Goal: Complete application form

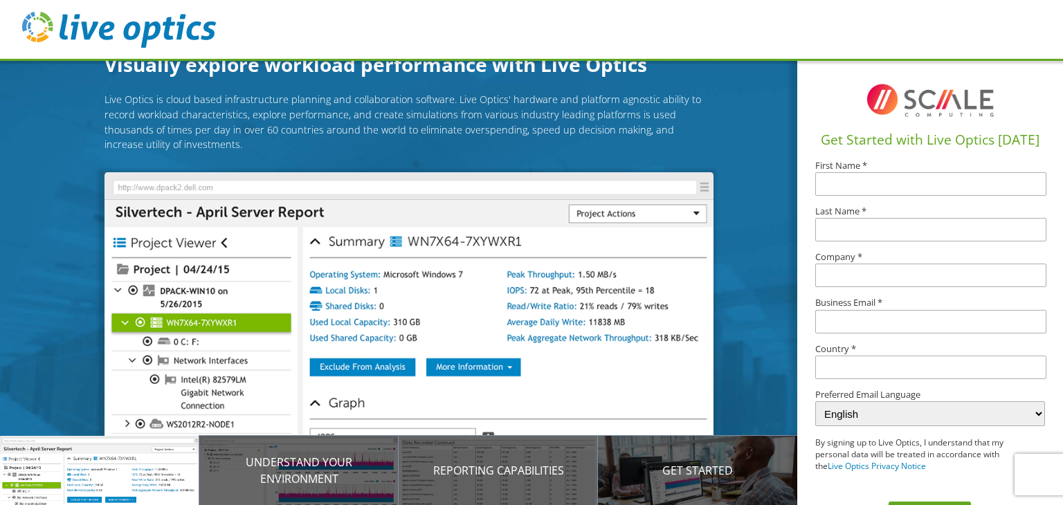
scroll to position [46, 0]
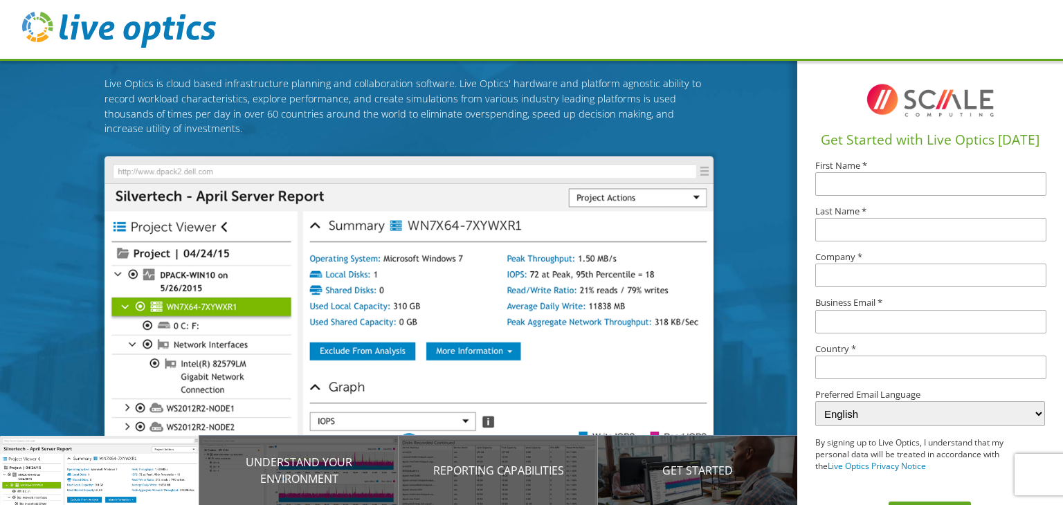
click at [831, 178] on input "text" at bounding box center [930, 184] width 230 height 24
click at [842, 184] on input "text" at bounding box center [930, 184] width 230 height 24
click at [845, 177] on input "text" at bounding box center [930, 184] width 230 height 24
click at [839, 178] on input "text" at bounding box center [930, 184] width 230 height 24
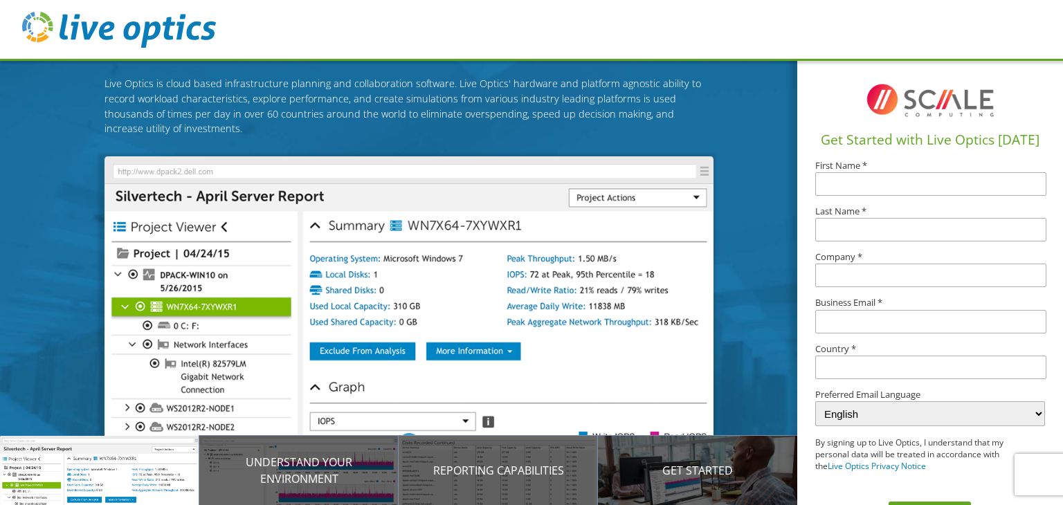
click at [822, 227] on input "text" at bounding box center [930, 230] width 230 height 24
click at [843, 174] on input "text" at bounding box center [930, 184] width 230 height 24
click at [829, 223] on input "text" at bounding box center [930, 230] width 230 height 24
click at [832, 189] on input "text" at bounding box center [930, 184] width 230 height 24
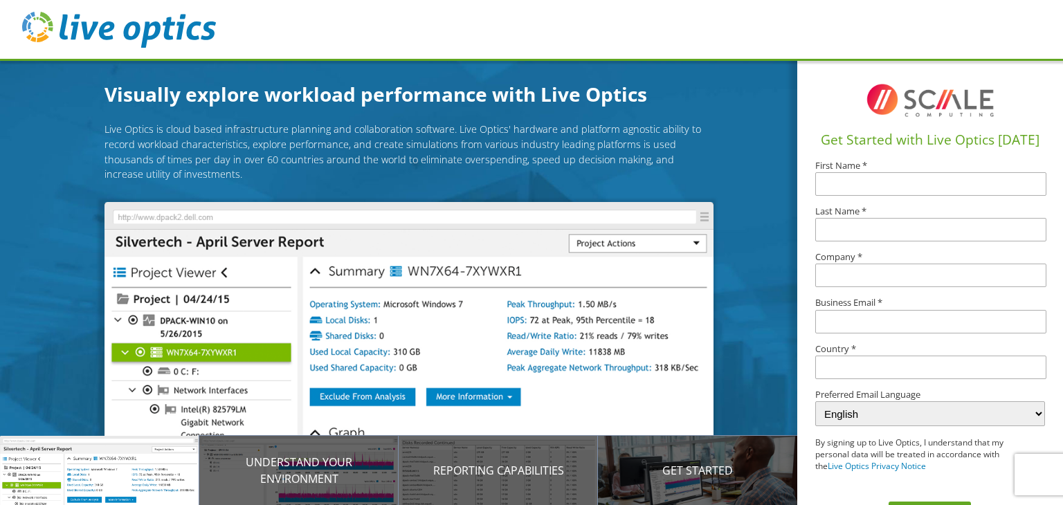
scroll to position [36, 0]
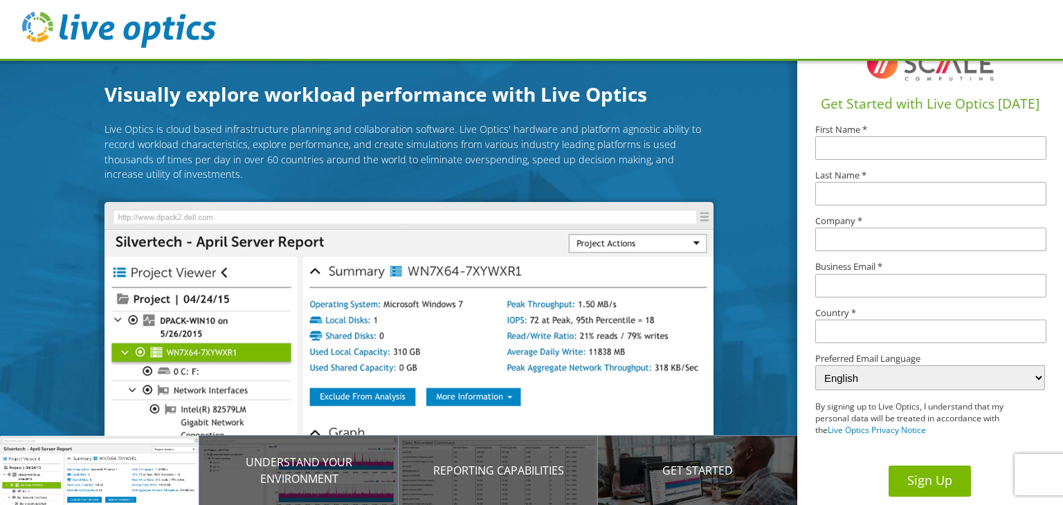
click at [903, 468] on button "Sign Up" at bounding box center [929, 481] width 82 height 31
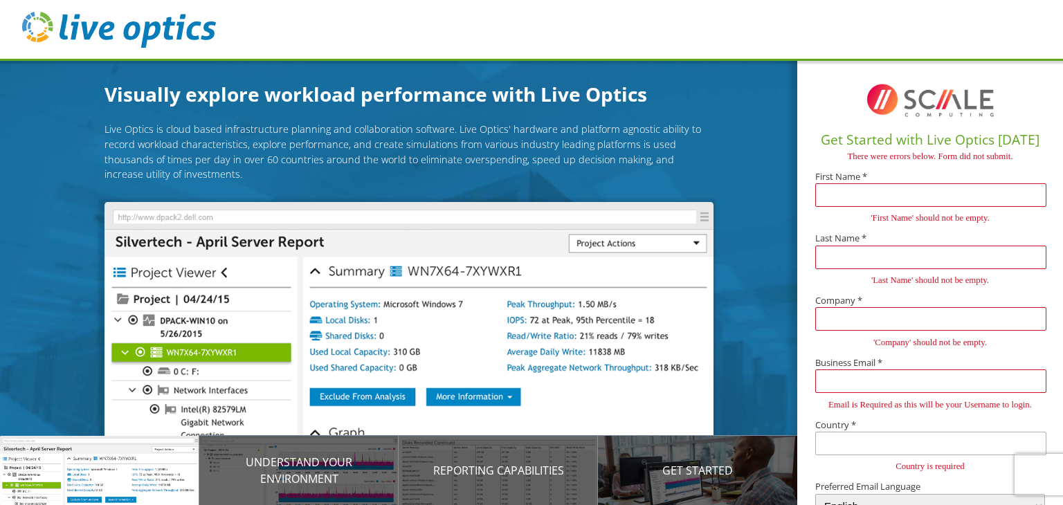
click at [837, 194] on input "text" at bounding box center [930, 195] width 230 height 24
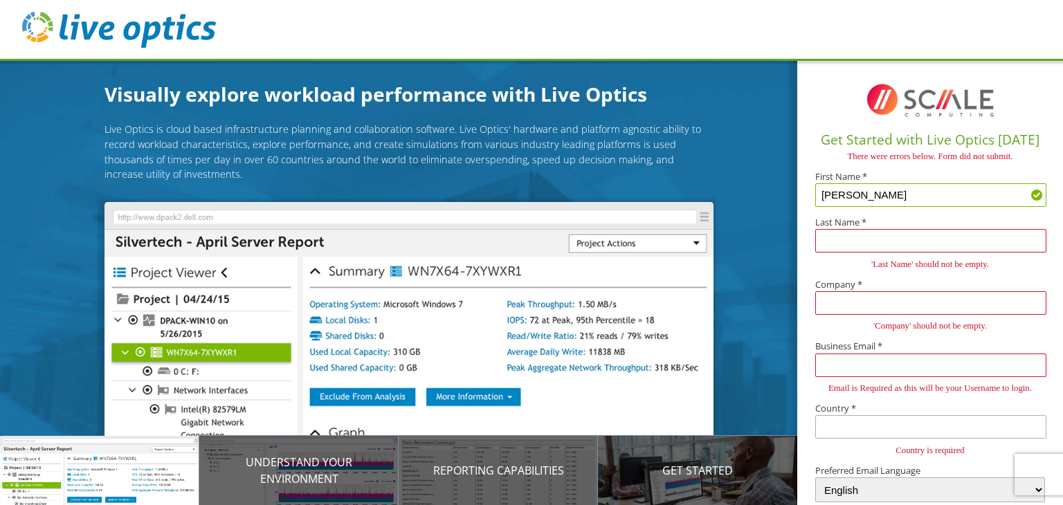
type input "Kyle"
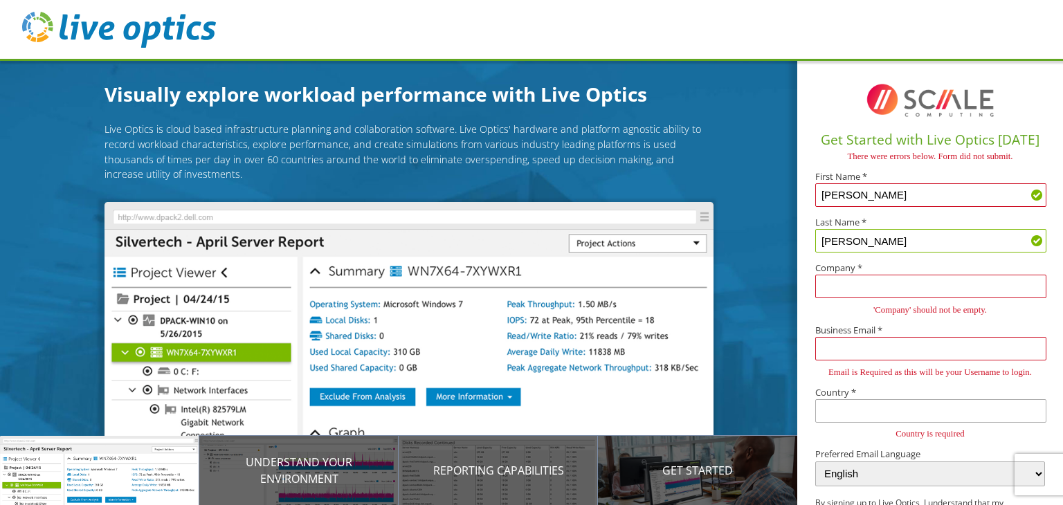
type input "DePalma"
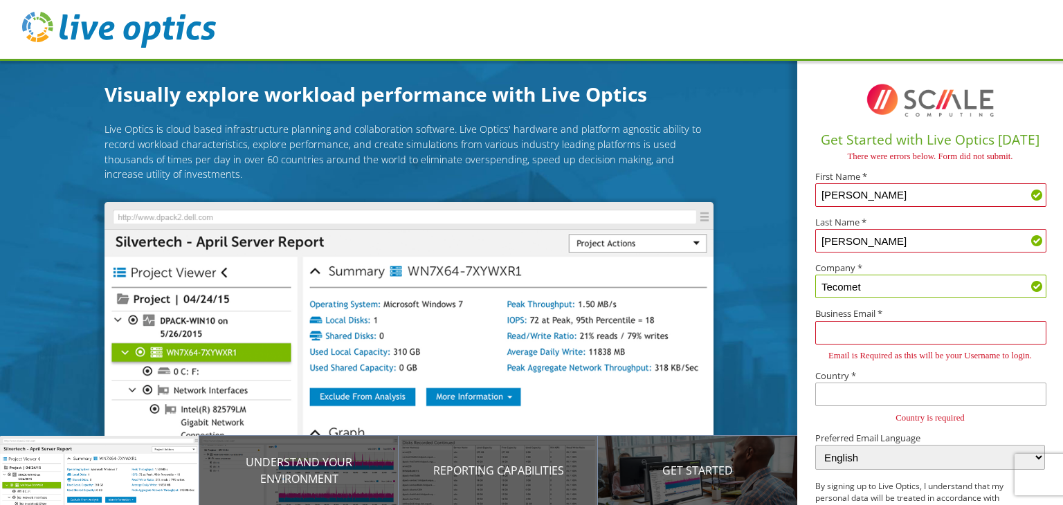
type input "Tecomet"
click at [861, 330] on input "text" at bounding box center [930, 333] width 230 height 24
type input "kyle.depalma@tecomet.com"
type input "[GEOGRAPHIC_DATA]"
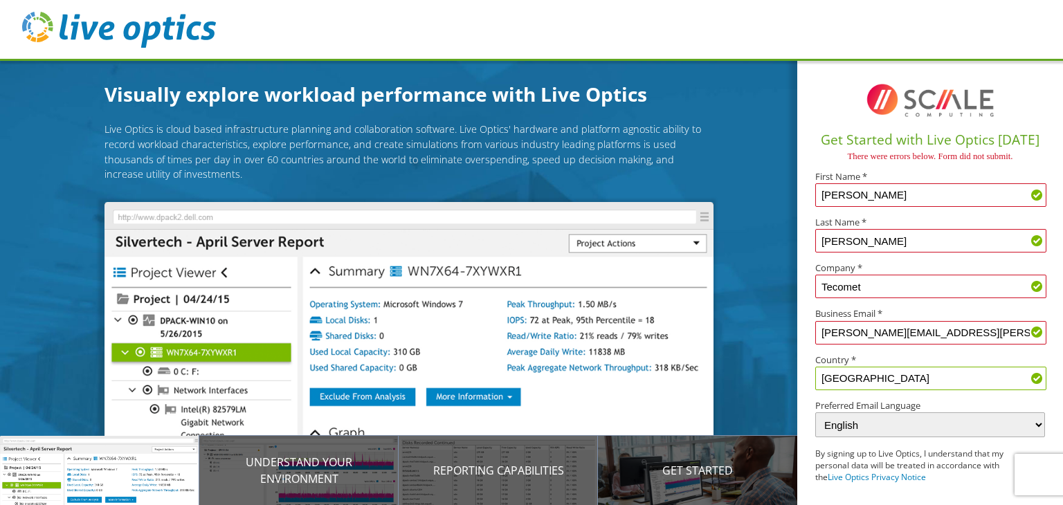
click at [823, 98] on section at bounding box center [929, 101] width 229 height 57
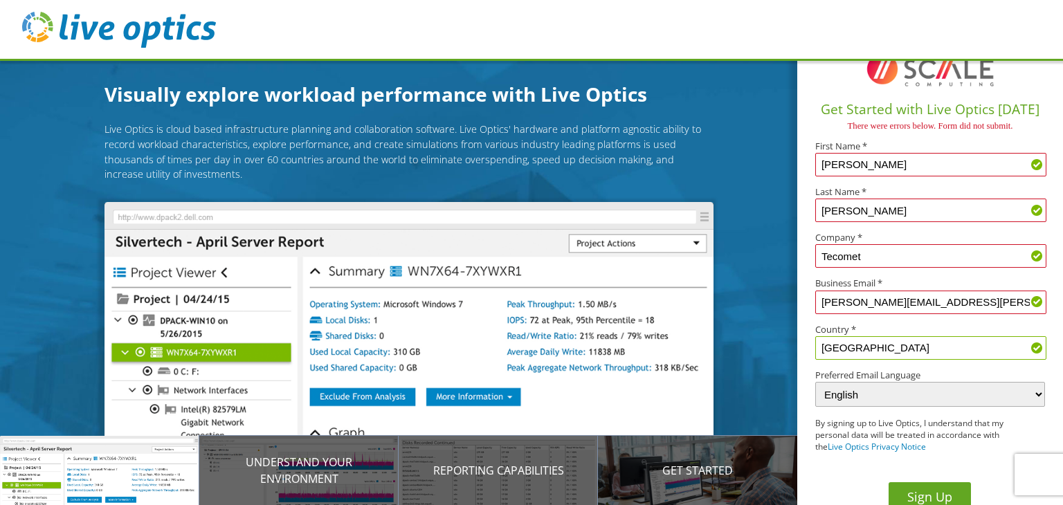
scroll to position [47, 0]
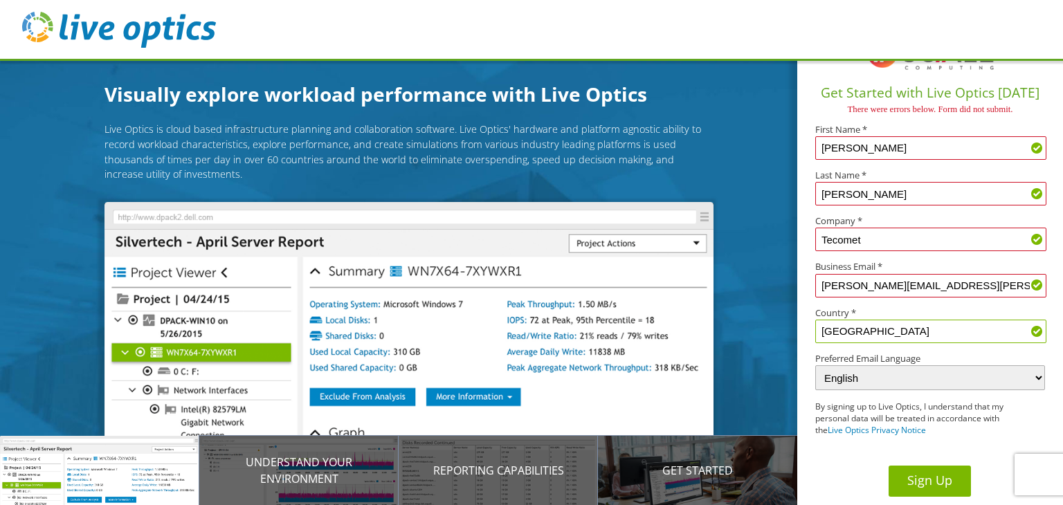
click at [919, 478] on button "Sign Up" at bounding box center [929, 481] width 82 height 31
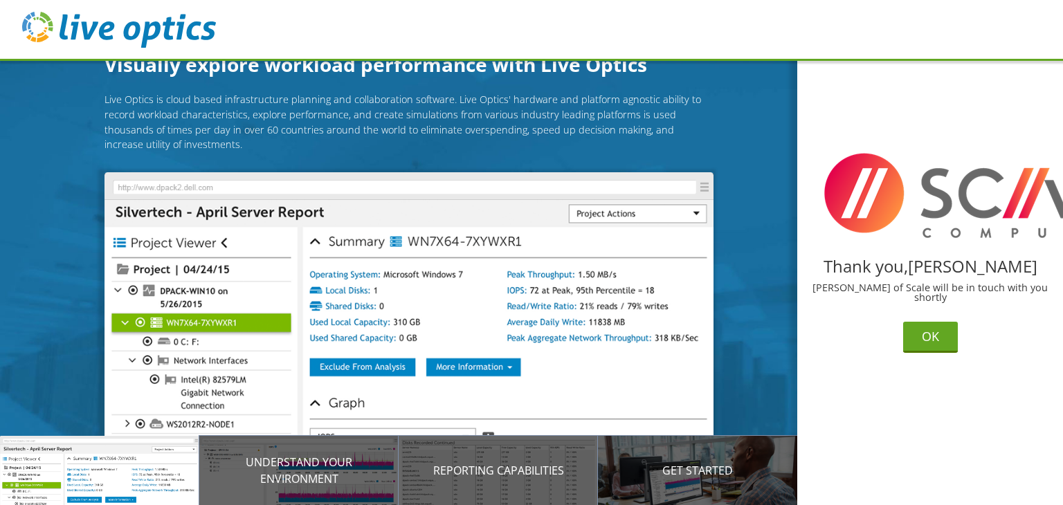
scroll to position [46, 0]
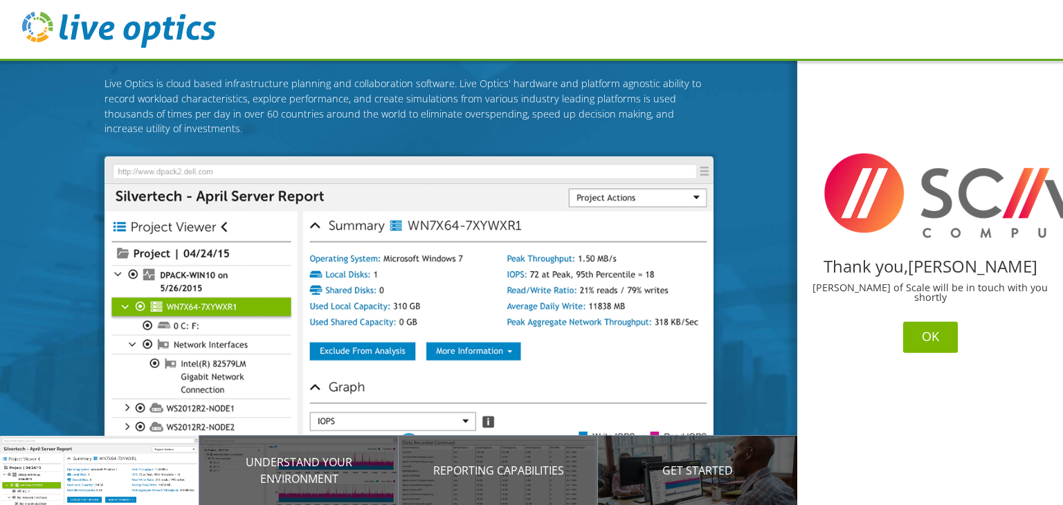
click at [935, 347] on button "OK" at bounding box center [930, 337] width 55 height 31
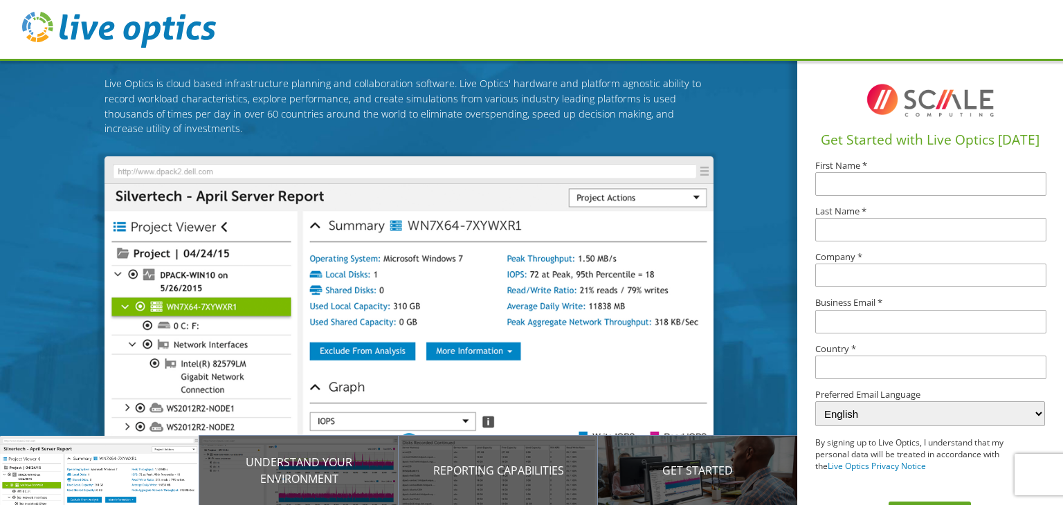
click at [841, 187] on input "text" at bounding box center [930, 184] width 230 height 24
click at [822, 181] on input "text" at bounding box center [930, 184] width 230 height 24
click at [830, 229] on input "text" at bounding box center [930, 230] width 230 height 24
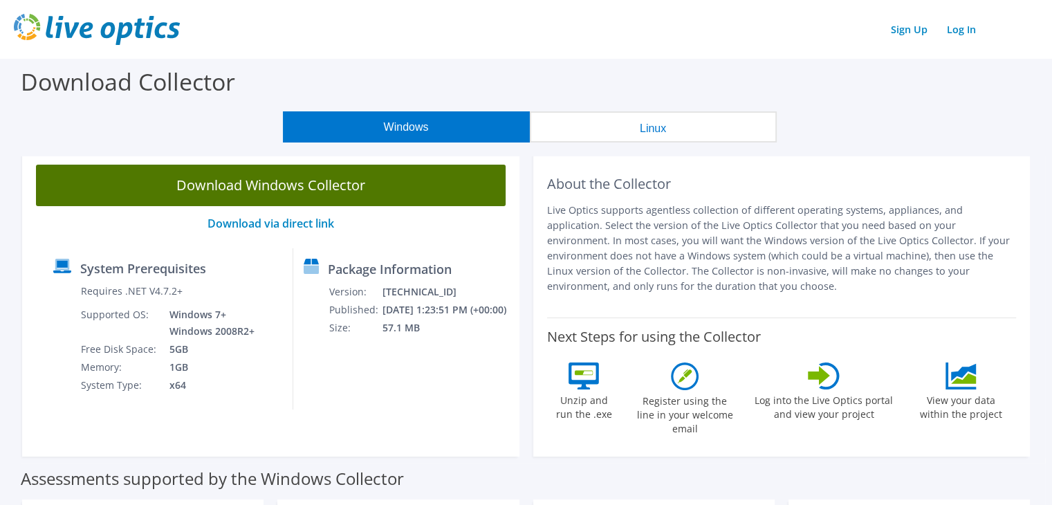
click at [257, 183] on link "Download Windows Collector" at bounding box center [271, 186] width 470 height 42
